Goal: Task Accomplishment & Management: Use online tool/utility

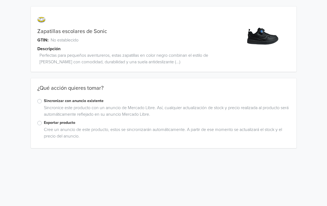
click at [44, 101] on label "Sincronizar con anuncio existente" at bounding box center [167, 101] width 246 height 6
click at [0, 0] on input "Sincronizar con anuncio existente" at bounding box center [0, 0] width 0 height 0
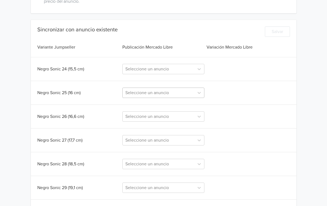
scroll to position [137, 0]
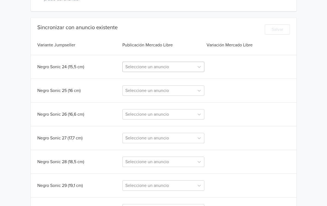
click at [182, 68] on div at bounding box center [158, 67] width 66 height 8
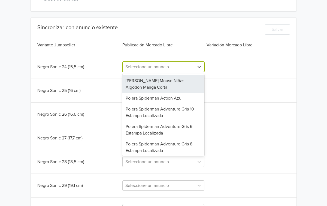
paste input "Escolares sonic"
type input "Escolares sonic"
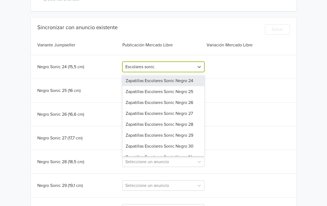
click at [159, 79] on div "Zapatillas Escolares Sonic Negro 24" at bounding box center [163, 80] width 82 height 11
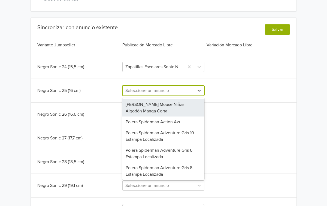
click at [153, 92] on div at bounding box center [158, 91] width 66 height 8
paste input "Escolares sonic"
type input "Escolares sonic"
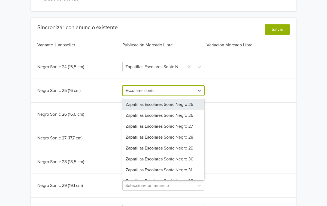
click at [153, 103] on div "Zapatillas Escolares Sonic Negro 25" at bounding box center [163, 104] width 82 height 11
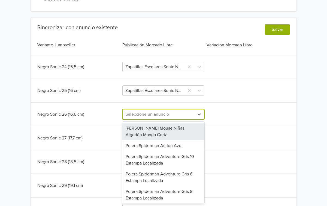
click at [161, 115] on div at bounding box center [158, 114] width 66 height 8
paste input "Escolares sonic"
type input "Escolares sonic"
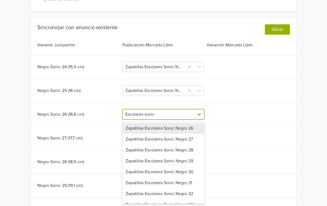
click at [161, 127] on div "Zapatillas Escolares Sonic Negro 26" at bounding box center [163, 128] width 82 height 11
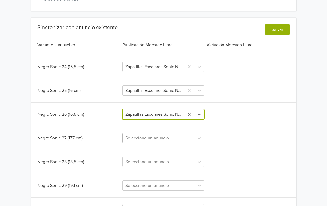
click at [158, 137] on div "Seleccione un anuncio" at bounding box center [163, 138] width 82 height 10
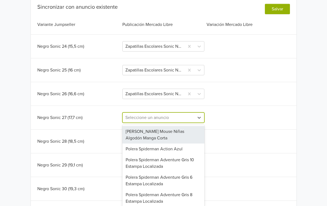
scroll to position [160, 0]
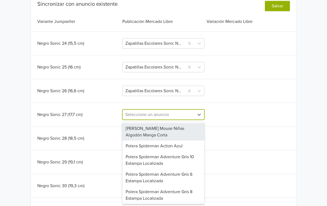
paste input "Escolares sonic"
type input "Escolares sonic"
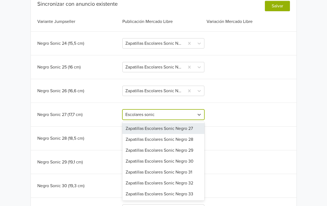
click at [160, 129] on div "Zapatillas Escolares Sonic Negro 27" at bounding box center [163, 128] width 82 height 11
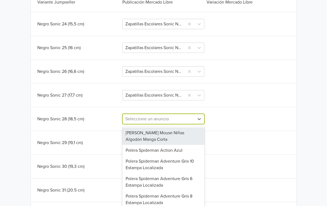
click at [155, 124] on div "[PERSON_NAME] Mouse Niñas Algodón Manga Corta, 1 of 63. 63 results available. U…" at bounding box center [163, 119] width 82 height 10
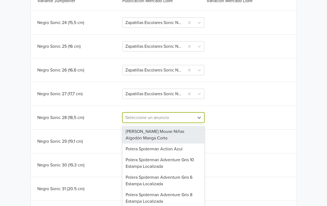
scroll to position [184, 0]
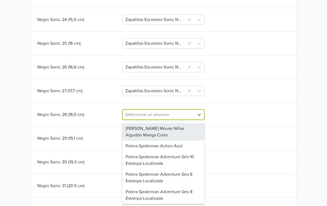
paste input "Escolares sonic"
type input "Escolares sonic"
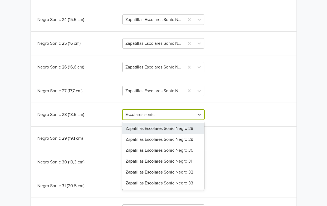
click at [162, 129] on div "Zapatillas Escolares Sonic Negro 28" at bounding box center [163, 128] width 82 height 11
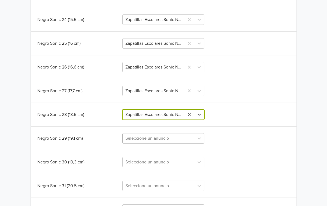
click at [161, 137] on div "Seleccione un anuncio" at bounding box center [163, 138] width 82 height 10
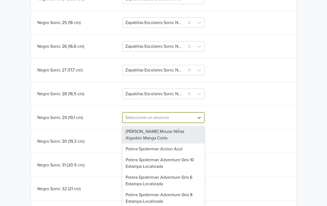
scroll to position [208, 0]
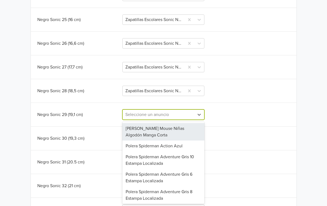
paste input "Escolares sonic"
type input "Escolares sonic"
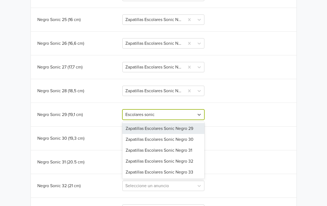
click at [161, 130] on div "Zapatillas Escolares Sonic Negro 29" at bounding box center [163, 128] width 82 height 11
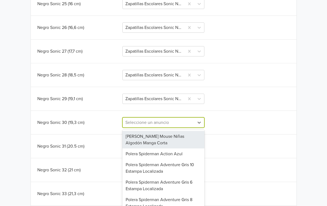
click at [159, 128] on div "[PERSON_NAME] Mouse Niñas Algodón Manga Corta, 1 of 62. 62 results available. U…" at bounding box center [163, 122] width 82 height 10
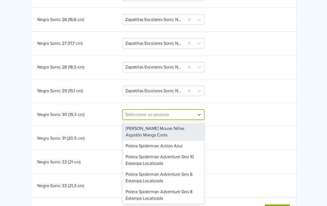
paste input "Escolares sonic"
type input "Escolares sonic"
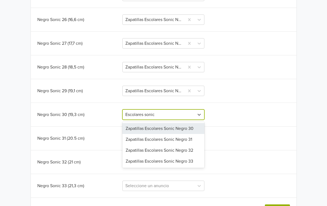
click at [166, 126] on div "Zapatillas Escolares Sonic Negro 30" at bounding box center [163, 128] width 82 height 11
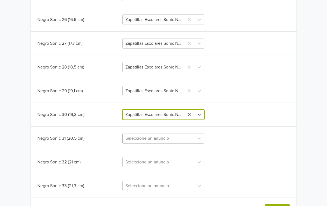
click at [154, 138] on div "Seleccione un anuncio" at bounding box center [163, 138] width 82 height 10
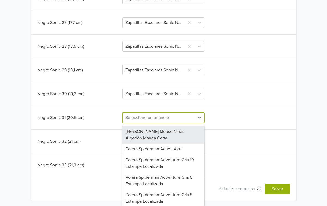
scroll to position [253, 0]
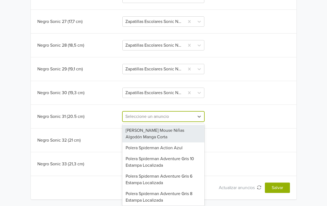
paste input "Escolares sonic"
type input "Escolares sonic"
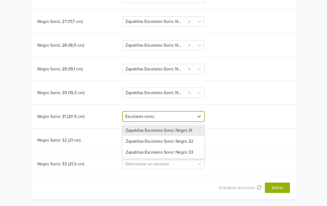
click at [157, 131] on div "Zapatillas Escolares Sonic Negro 31" at bounding box center [163, 130] width 82 height 11
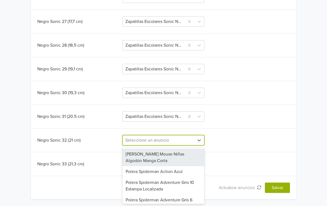
click at [157, 141] on div at bounding box center [158, 140] width 66 height 8
paste input "Escolares sonic"
type input "Escolares sonic"
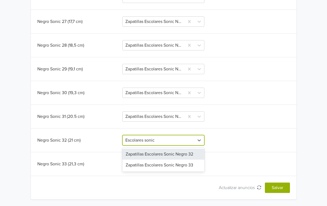
click at [152, 151] on div "Zapatillas Escolares Sonic Negro 32" at bounding box center [163, 154] width 82 height 11
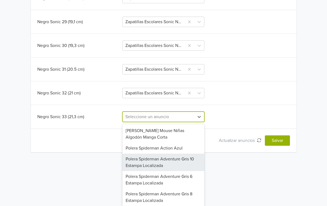
click at [152, 122] on div "Polera Spiderman Adventure Gris 10 Estampa Localizada, 3 of 58. 58 results avai…" at bounding box center [163, 117] width 82 height 10
paste input "Escolares sonic"
type input "Escolares sonic"
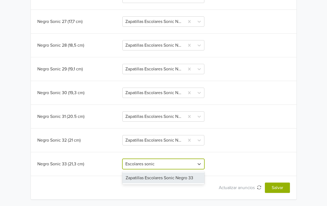
click at [155, 177] on div "Zapatillas Escolares Sonic Negro 33" at bounding box center [163, 177] width 82 height 11
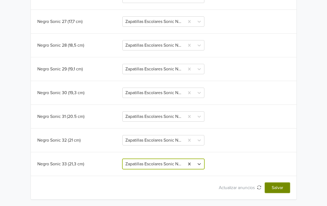
click at [278, 187] on button "Salvar" at bounding box center [277, 187] width 25 height 10
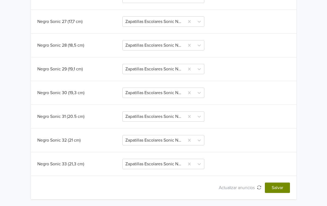
scroll to position [0, 0]
